Goal: Contribute content

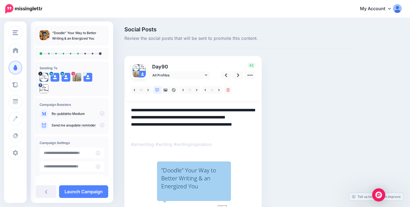
scroll to position [10, 0]
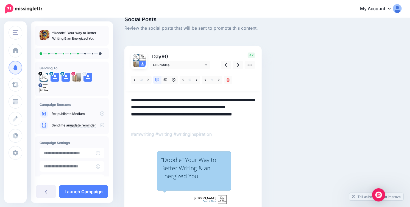
click at [151, 107] on textarea "**********" at bounding box center [193, 110] width 124 height 29
click at [227, 106] on textarea "**********" at bounding box center [193, 110] width 124 height 29
click at [224, 65] on link at bounding box center [226, 65] width 10 height 8
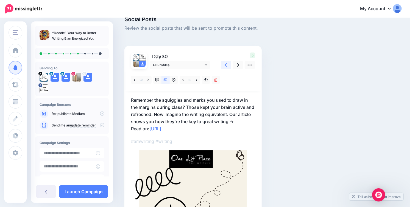
scroll to position [0, 0]
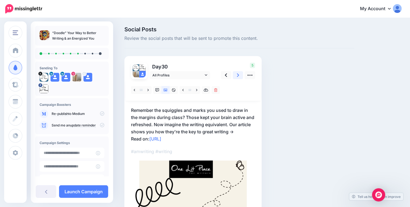
click at [237, 77] on icon at bounding box center [238, 75] width 2 height 6
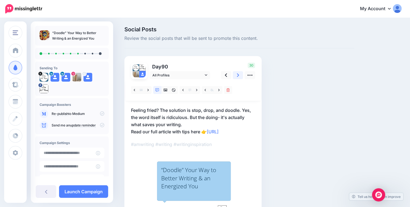
click at [238, 75] on icon at bounding box center [238, 75] width 2 height 4
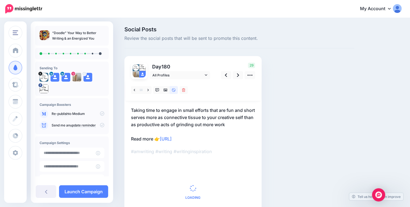
click at [200, 113] on p "Taking time to engage in small efforts that are fun and short serves more as co…" at bounding box center [193, 125] width 124 height 36
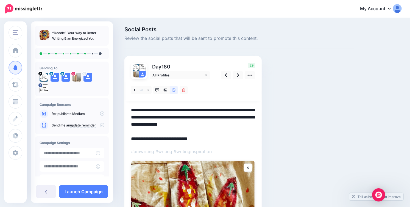
drag, startPoint x: 131, startPoint y: 110, endPoint x: 254, endPoint y: 126, distance: 124.3
click at [254, 126] on textarea "**********" at bounding box center [193, 125] width 124 height 36
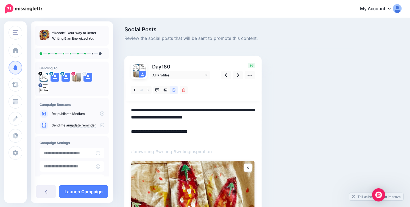
click at [170, 117] on textarea "**********" at bounding box center [193, 125] width 124 height 36
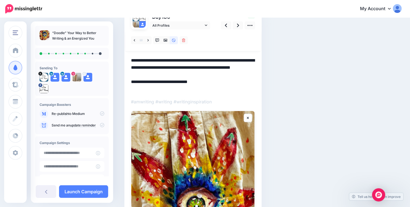
scroll to position [50, 0]
click at [226, 24] on icon at bounding box center [226, 25] width 2 height 4
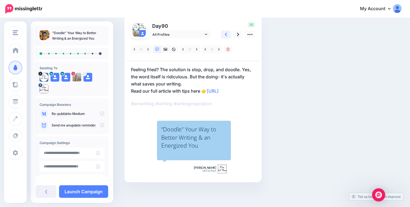
scroll to position [40, 0]
click at [166, 51] on icon at bounding box center [166, 50] width 4 height 4
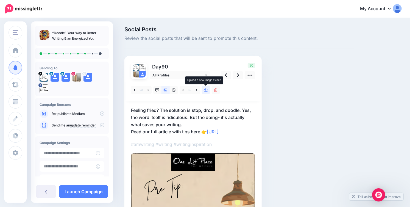
click at [206, 91] on icon at bounding box center [206, 90] width 5 height 4
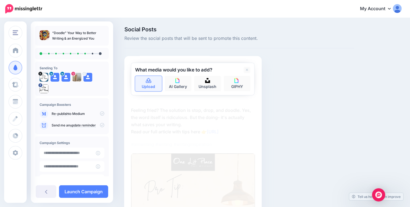
click at [148, 78] on icon at bounding box center [148, 80] width 5 height 5
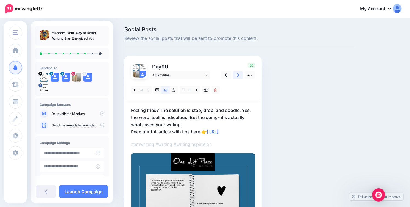
click at [237, 77] on link at bounding box center [238, 75] width 10 height 8
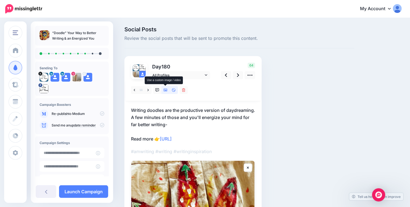
click at [166, 89] on icon at bounding box center [166, 90] width 4 height 4
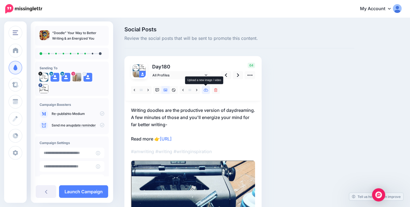
click at [205, 92] on link at bounding box center [206, 90] width 8 height 8
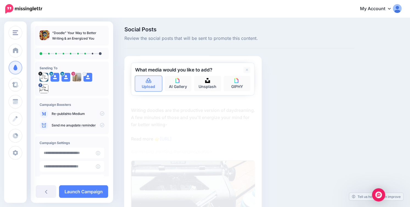
click at [151, 83] on link "Upload" at bounding box center [148, 83] width 27 height 15
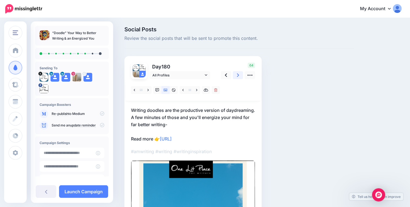
click at [239, 76] on link at bounding box center [238, 75] width 10 height 8
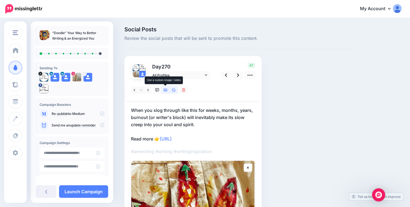
click at [164, 91] on icon at bounding box center [166, 90] width 4 height 4
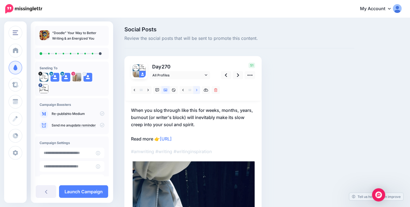
click at [196, 90] on link at bounding box center [196, 90] width 7 height 8
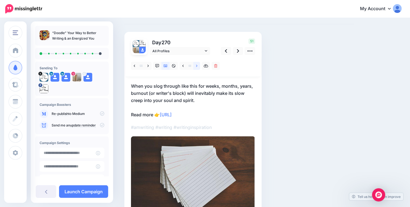
scroll to position [6, 0]
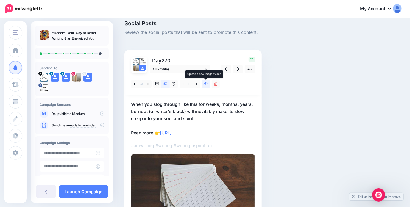
click at [206, 86] on link at bounding box center [206, 84] width 8 height 8
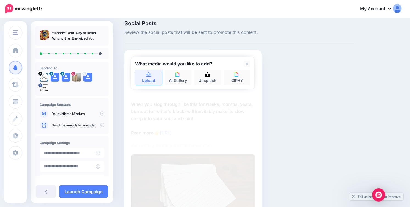
click at [149, 74] on icon at bounding box center [149, 74] width 6 height 5
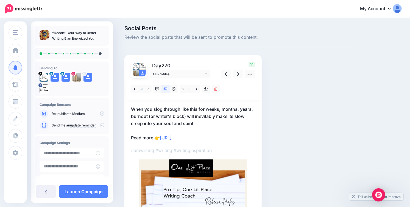
scroll to position [0, 0]
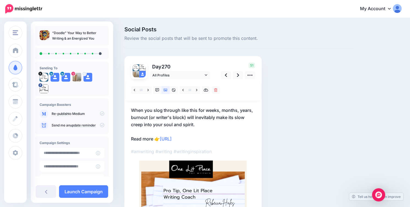
click at [211, 121] on p "When you slog through like this for weeks, months, years, burnout (or writer's …" at bounding box center [193, 125] width 124 height 36
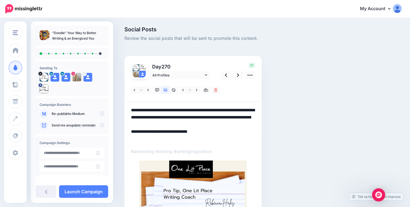
click at [211, 121] on textarea "**********" at bounding box center [193, 125] width 124 height 36
click at [131, 110] on textarea "**********" at bounding box center [193, 125] width 124 height 36
drag, startPoint x: 132, startPoint y: 110, endPoint x: 193, endPoint y: 126, distance: 63.1
click at [193, 126] on textarea "**********" at bounding box center [193, 125] width 124 height 36
click at [132, 112] on textarea "**********" at bounding box center [193, 125] width 124 height 36
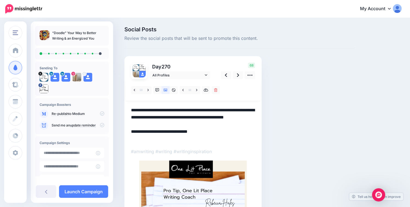
drag, startPoint x: 229, startPoint y: 118, endPoint x: 241, endPoint y: 120, distance: 11.8
click at [241, 120] on textarea "**********" at bounding box center [193, 125] width 124 height 36
click at [219, 127] on textarea "**********" at bounding box center [193, 125] width 124 height 36
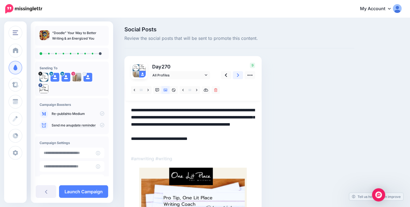
click at [236, 74] on link at bounding box center [238, 75] width 10 height 8
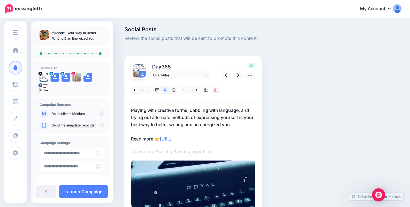
click at [132, 111] on p "Playing with creative forms, dabbling with language, and trying out alternate m…" at bounding box center [193, 125] width 124 height 36
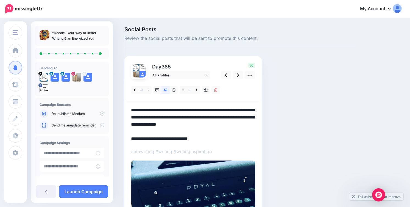
click at [132, 111] on textarea "**********" at bounding box center [193, 125] width 124 height 36
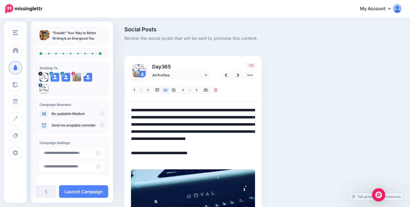
click at [205, 124] on textarea "**********" at bounding box center [193, 135] width 124 height 57
drag, startPoint x: 146, startPoint y: 133, endPoint x: 261, endPoint y: 153, distance: 117.1
click at [261, 153] on div "Day 365 All Profiles" at bounding box center [192, 177] width 137 height 243
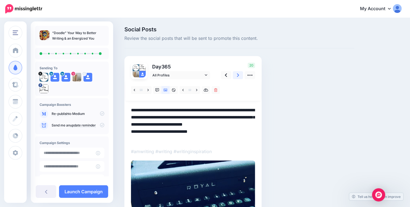
click at [239, 75] on link at bounding box center [238, 75] width 10 height 8
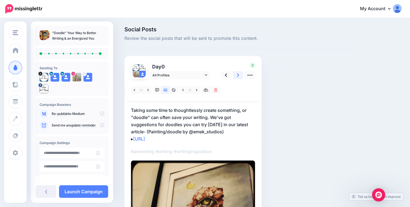
click at [238, 73] on icon at bounding box center [238, 75] width 2 height 6
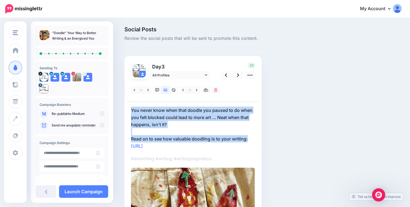
drag, startPoint x: 131, startPoint y: 108, endPoint x: 249, endPoint y: 140, distance: 122.7
click at [249, 140] on p "You never know when that doodle you paused to do when you felt blocked could le…" at bounding box center [193, 128] width 124 height 43
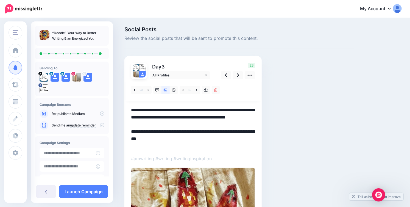
drag, startPoint x: 131, startPoint y: 109, endPoint x: 251, endPoint y: 140, distance: 123.9
click at [251, 140] on textarea "**********" at bounding box center [193, 128] width 124 height 43
click at [238, 75] on icon at bounding box center [238, 75] width 2 height 4
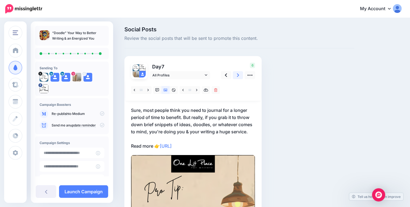
click at [238, 75] on icon at bounding box center [238, 75] width 2 height 4
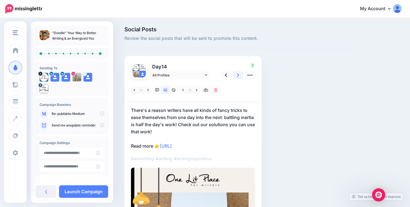
click at [238, 75] on icon at bounding box center [238, 75] width 2 height 4
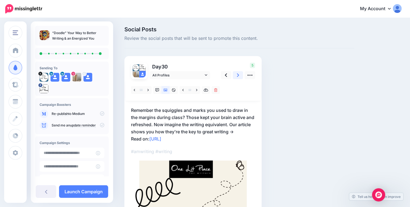
click at [238, 75] on icon at bounding box center [238, 75] width 2 height 4
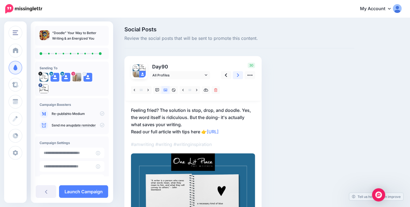
click at [238, 75] on icon at bounding box center [238, 75] width 2 height 4
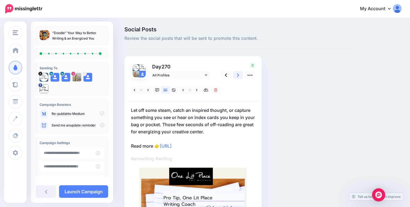
click at [238, 75] on icon at bounding box center [238, 75] width 2 height 4
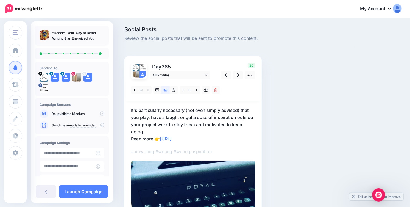
click at [186, 123] on p "It's particularly necessary (not even simply advised) that you play, have a lau…" at bounding box center [193, 125] width 124 height 36
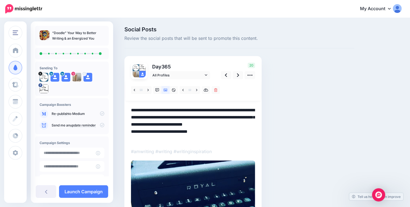
drag, startPoint x: 131, startPoint y: 110, endPoint x: 146, endPoint y: 131, distance: 25.6
click at [146, 131] on textarea "**********" at bounding box center [193, 125] width 124 height 36
paste textarea "********"
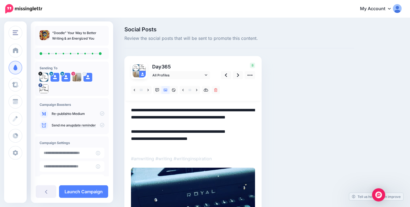
drag, startPoint x: 155, startPoint y: 146, endPoint x: 126, endPoint y: 146, distance: 29.1
click at [126, 146] on div "Day 365 All Profiles" at bounding box center [192, 176] width 137 height 241
click at [207, 90] on icon at bounding box center [206, 90] width 5 height 4
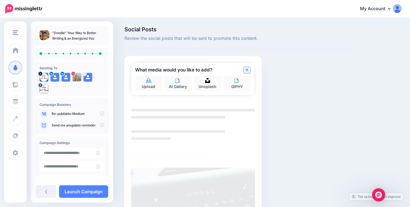
click at [246, 69] on icon at bounding box center [247, 69] width 3 height 3
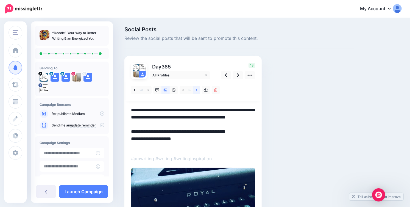
click at [196, 92] on link at bounding box center [196, 90] width 7 height 8
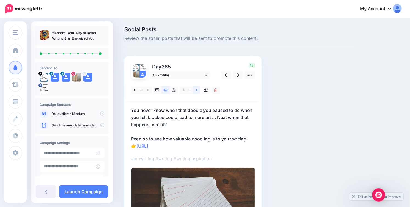
click at [196, 92] on link at bounding box center [196, 90] width 7 height 8
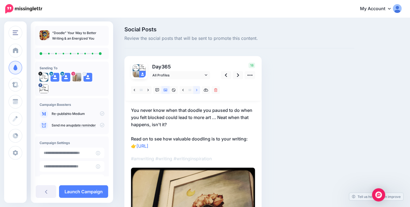
click at [196, 92] on link at bounding box center [196, 90] width 7 height 8
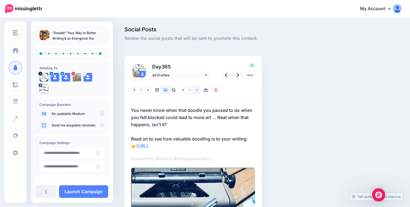
click at [196, 92] on link at bounding box center [196, 90] width 7 height 8
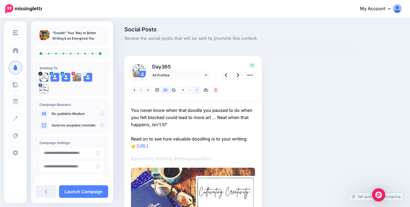
click at [196, 92] on link at bounding box center [196, 90] width 7 height 8
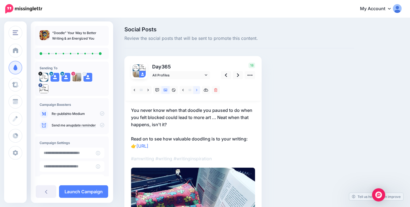
click at [196, 92] on link at bounding box center [196, 90] width 7 height 8
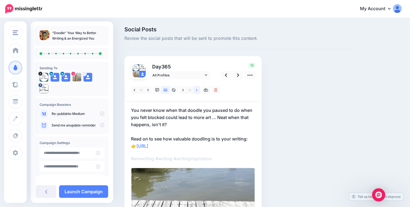
click at [196, 92] on link at bounding box center [196, 90] width 7 height 8
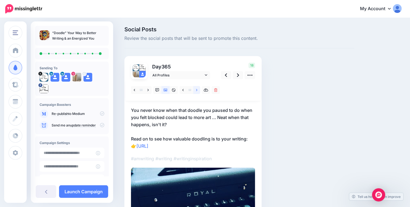
click at [196, 92] on link at bounding box center [196, 90] width 7 height 8
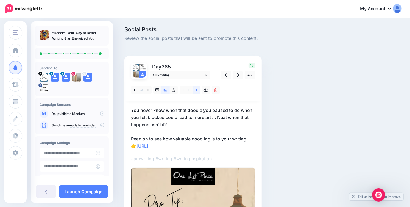
click at [196, 92] on link at bounding box center [196, 90] width 7 height 8
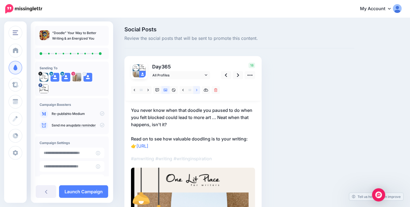
click at [196, 92] on link at bounding box center [196, 90] width 7 height 8
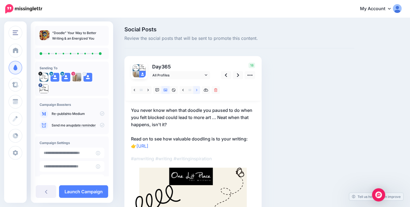
click at [196, 92] on link at bounding box center [196, 90] width 7 height 8
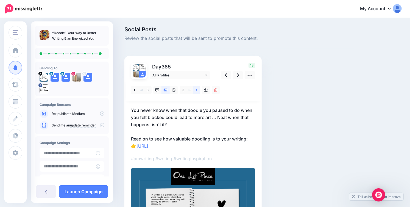
click at [196, 92] on link at bounding box center [196, 90] width 7 height 8
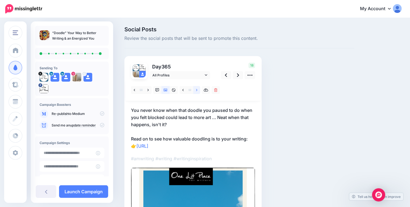
click at [196, 92] on link at bounding box center [196, 90] width 7 height 8
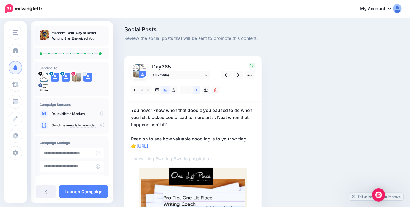
click at [196, 92] on link at bounding box center [196, 90] width 7 height 8
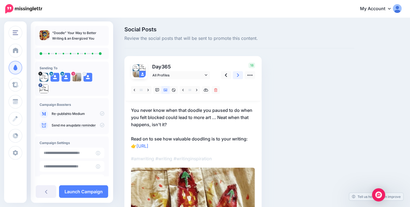
click at [238, 77] on icon at bounding box center [238, 75] width 2 height 6
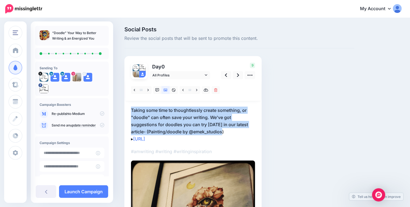
drag, startPoint x: 130, startPoint y: 109, endPoint x: 227, endPoint y: 131, distance: 100.1
click at [227, 131] on div "Day 0 All Profiles" at bounding box center [192, 198] width 137 height 285
copy p "Taking some time to thoughtlessly create something, or "doodle" can often save …"
click at [239, 73] on icon at bounding box center [238, 75] width 2 height 6
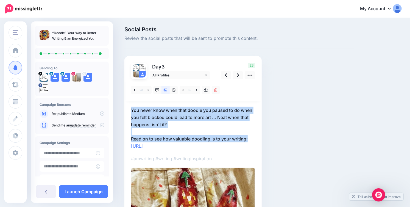
drag, startPoint x: 130, startPoint y: 108, endPoint x: 248, endPoint y: 137, distance: 121.5
click at [227, 73] on link at bounding box center [226, 75] width 10 height 8
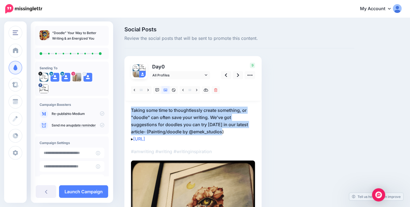
drag, startPoint x: 131, startPoint y: 110, endPoint x: 226, endPoint y: 133, distance: 97.5
click at [226, 133] on p "Taking some time to thoughtlessly create something, or "doodle" can often save …" at bounding box center [193, 125] width 124 height 36
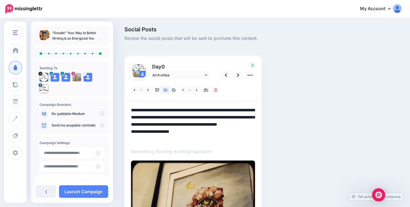
drag, startPoint x: 226, startPoint y: 133, endPoint x: 130, endPoint y: 107, distance: 99.5
click at [130, 107] on div "Day 0 All Profiles" at bounding box center [192, 198] width 137 height 285
click at [237, 77] on icon at bounding box center [238, 75] width 2 height 6
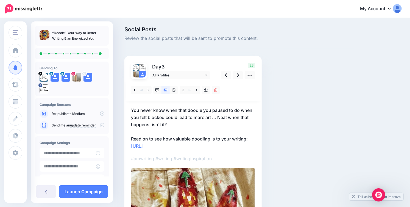
click at [132, 109] on p "You never know when that doodle you paused to do when you felt blocked could le…" at bounding box center [193, 128] width 124 height 43
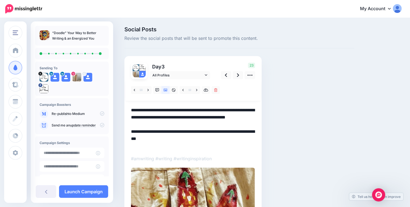
drag, startPoint x: 132, startPoint y: 109, endPoint x: 250, endPoint y: 140, distance: 122.1
click at [250, 140] on textarea "**********" at bounding box center [193, 128] width 124 height 43
paste textarea "**********"
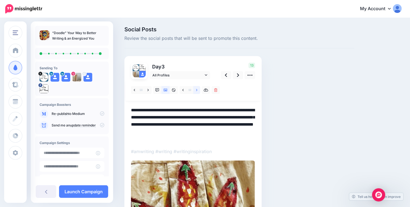
type textarea "**********"
click at [197, 91] on icon at bounding box center [196, 90] width 1 height 4
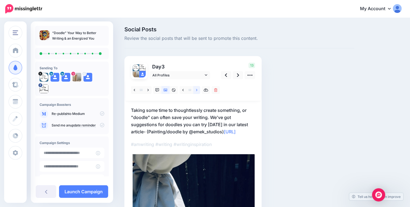
click at [197, 91] on icon at bounding box center [196, 90] width 1 height 4
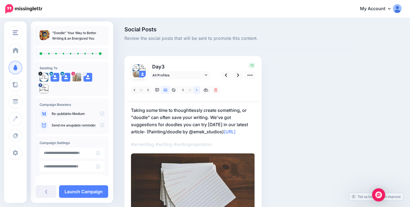
click at [197, 91] on icon at bounding box center [196, 90] width 1 height 4
